Goal: Find specific page/section: Find specific page/section

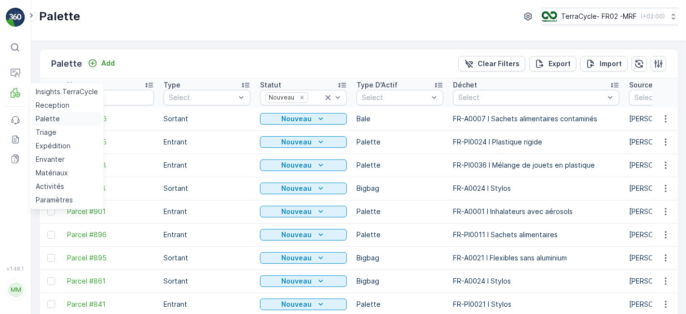
click at [49, 117] on p "Palette" at bounding box center [48, 119] width 24 height 10
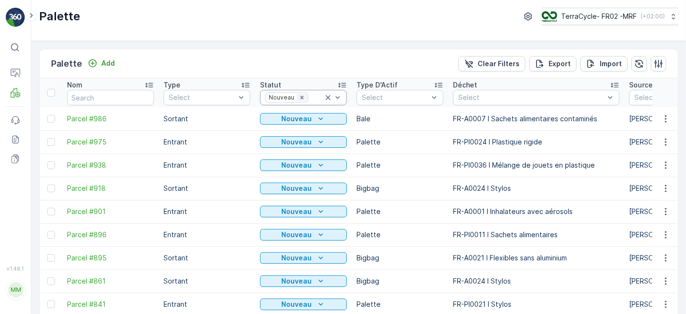
click at [300, 97] on icon "Remove Nouveau" at bounding box center [301, 97] width 3 height 3
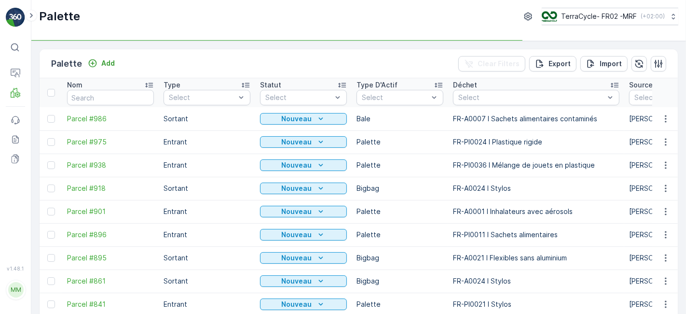
click at [299, 97] on div at bounding box center [299, 98] width 69 height 8
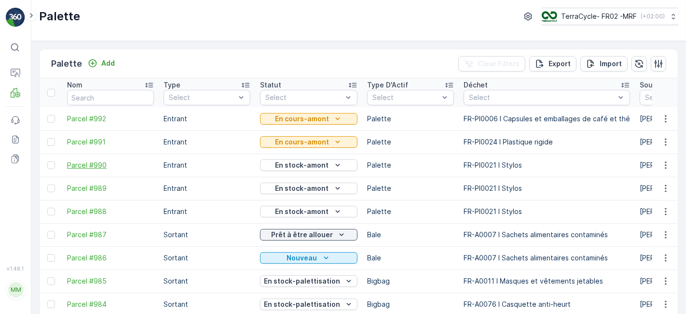
click at [84, 164] on span "Parcel #990" at bounding box center [110, 165] width 87 height 10
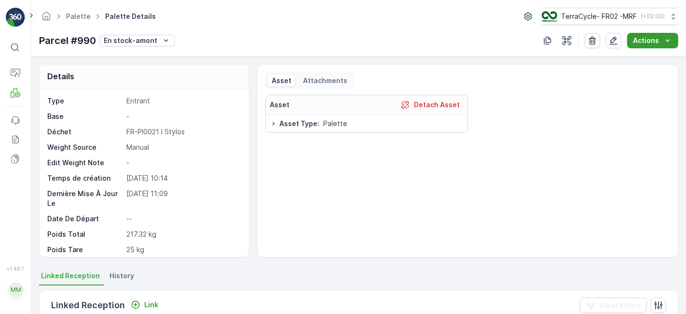
click at [677, 39] on button "Actions" at bounding box center [653, 40] width 51 height 15
click at [603, 84] on div "Asset Attachments" at bounding box center [467, 80] width 405 height 16
click at [571, 38] on icon "button" at bounding box center [567, 41] width 10 height 10
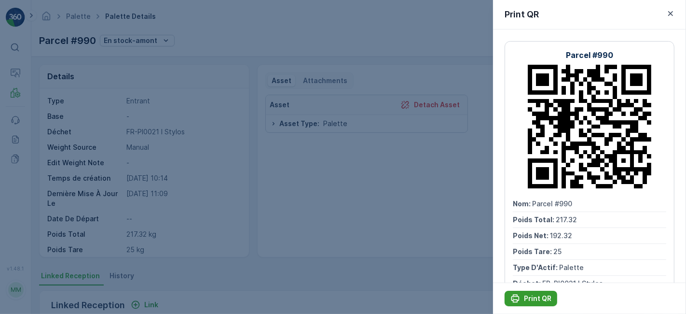
click at [532, 298] on p "Print QR" at bounding box center [538, 298] width 28 height 10
click at [538, 296] on p "Print QR" at bounding box center [538, 298] width 28 height 10
click at [669, 11] on icon "button" at bounding box center [671, 14] width 10 height 10
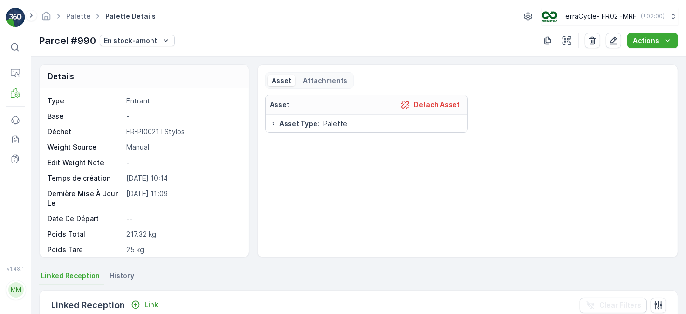
click at [669, 11] on button "TerraCycle- FR02 -MRF ( +02:00 )" at bounding box center [610, 16] width 137 height 17
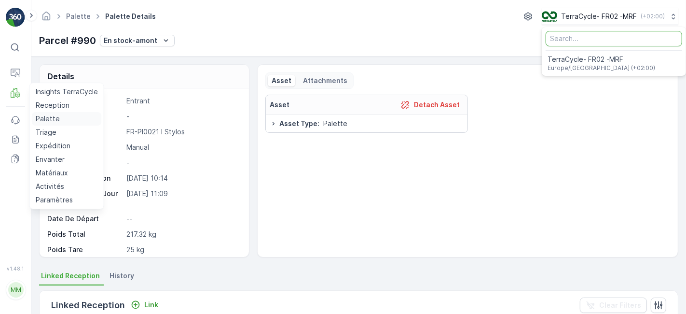
click at [48, 112] on link "Palette" at bounding box center [67, 119] width 70 height 14
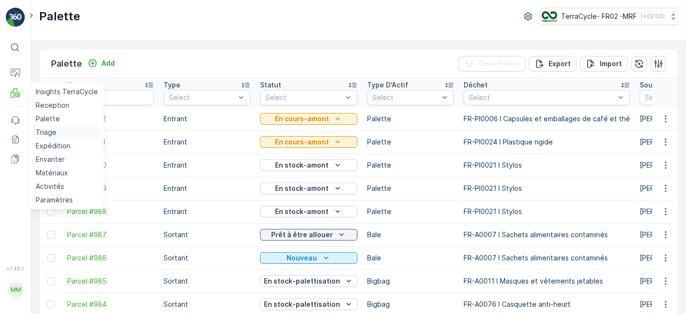
click at [45, 133] on p "Triage" at bounding box center [46, 132] width 21 height 10
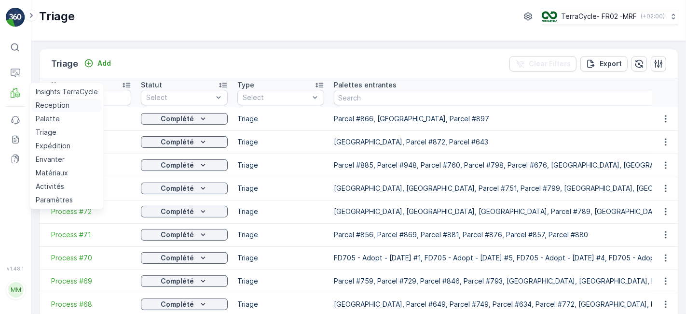
click at [55, 105] on p "Reception" at bounding box center [53, 105] width 34 height 10
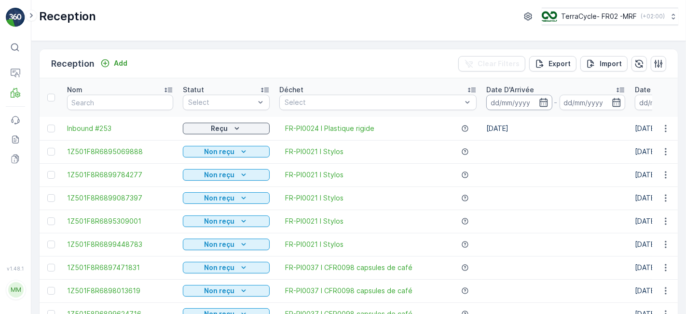
click at [512, 100] on input at bounding box center [520, 102] width 66 height 15
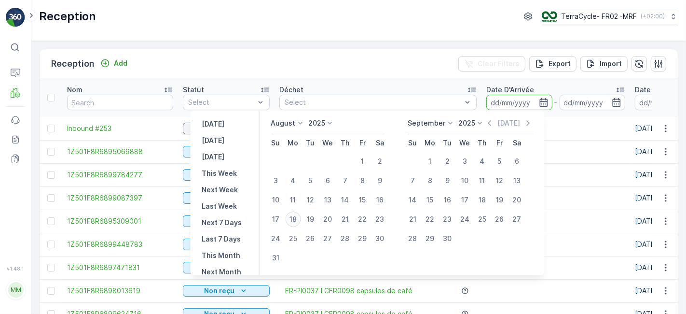
click at [301, 216] on div "18" at bounding box center [292, 218] width 15 height 15
type input "[DATE]"
click at [301, 216] on div "18" at bounding box center [292, 218] width 15 height 15
type input "[DATE]"
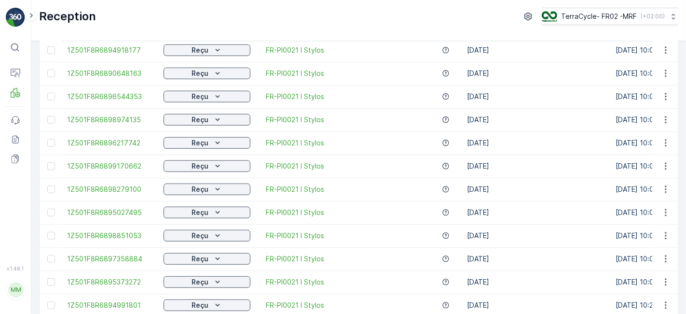
scroll to position [1001, 0]
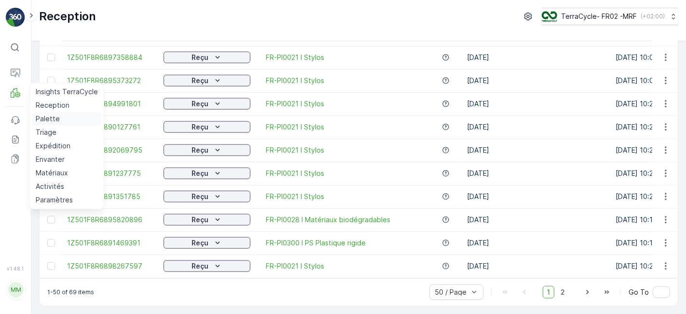
click at [45, 122] on p "Palette" at bounding box center [48, 119] width 24 height 10
